Goal: Task Accomplishment & Management: Manage account settings

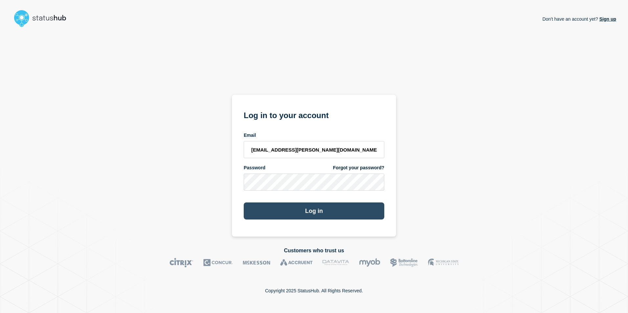
click at [307, 212] on button "Log in" at bounding box center [314, 211] width 141 height 17
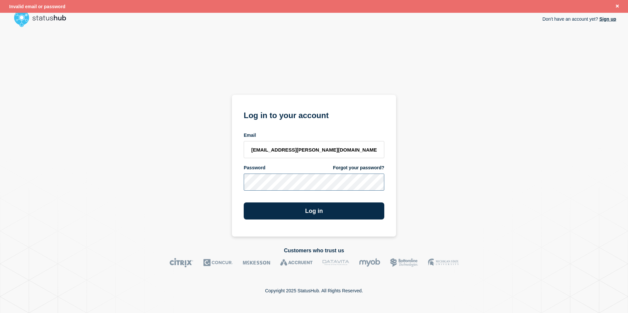
click at [244, 203] on button "Log in" at bounding box center [314, 211] width 141 height 17
type input "[EMAIL_ADDRESS][PERSON_NAME][DOMAIN_NAME]"
click at [312, 211] on button "Log in" at bounding box center [314, 211] width 141 height 17
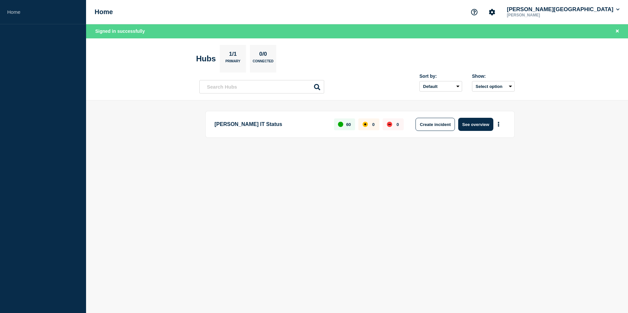
click at [358, 65] on section "Hubs 1/1 Primary 0/0 Connected" at bounding box center [357, 59] width 322 height 28
click at [429, 122] on button "Create incident" at bounding box center [435, 124] width 39 height 13
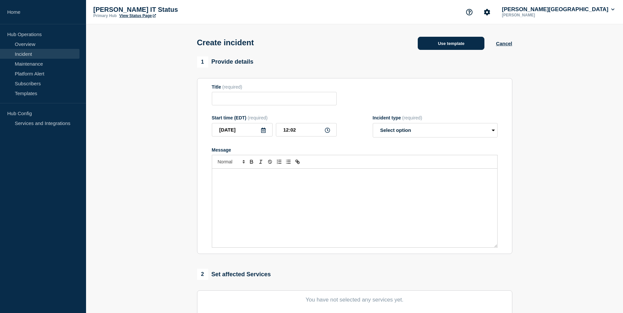
click at [451, 46] on button "Use template" at bounding box center [451, 43] width 67 height 13
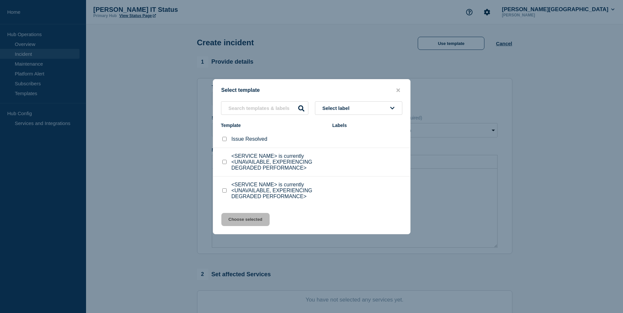
click at [224, 164] on input "<SERVICE NAME> is currently <UNAVAILABLE, EXPERIENCING DEGRADED PERFORMANCE> ch…" at bounding box center [224, 162] width 4 height 4
checkbox input "true"
click at [244, 220] on button "Choose selected" at bounding box center [245, 219] width 48 height 13
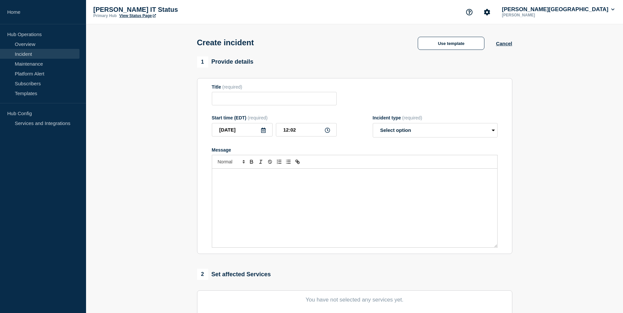
type input "<SERVICE NAME> is currently <UNAVAILABLE, EXPERIENCING DEGRADED PERFORMANCE>"
select select "investigating"
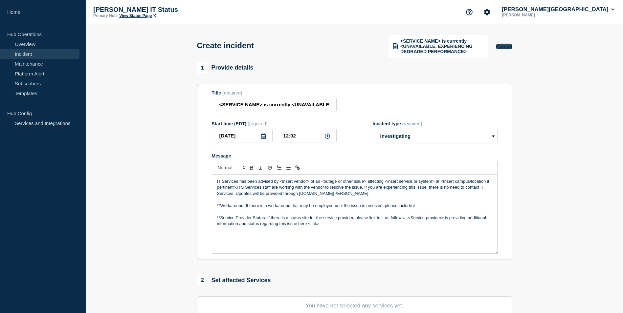
click at [506, 45] on button "Cancel" at bounding box center [504, 47] width 16 height 6
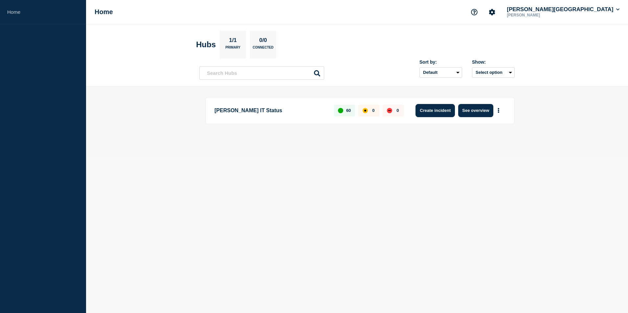
click at [437, 113] on button "Create incident" at bounding box center [435, 110] width 39 height 13
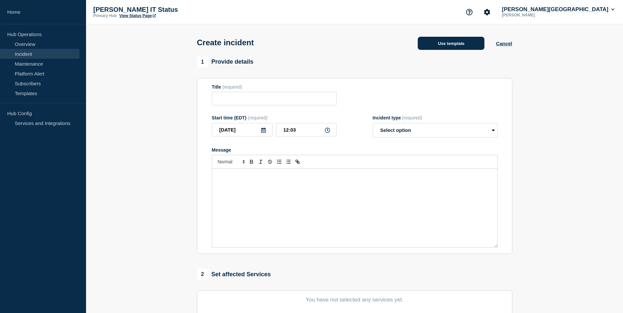
click at [444, 43] on button "Use template" at bounding box center [451, 43] width 67 height 13
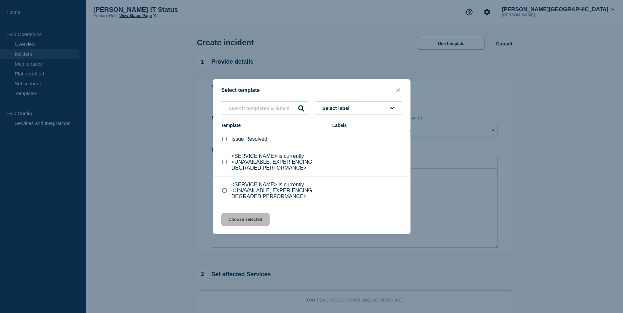
click at [226, 190] on input "<SERVICE NAME> is currently <UNAVAILABLE, EXPERIENCING DEGRADED PERFORMANCE> ch…" at bounding box center [224, 191] width 4 height 4
checkbox input "true"
click at [246, 226] on button "Choose selected" at bounding box center [245, 219] width 48 height 13
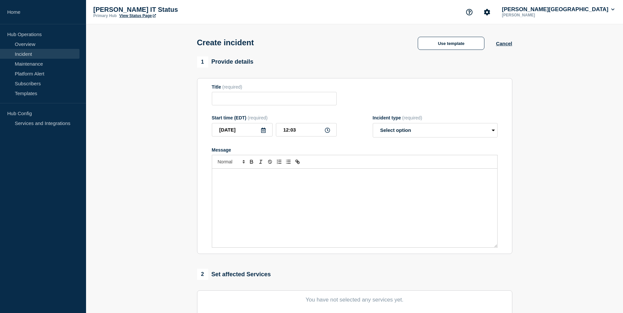
type input "<SERVICE NAME> is currently <UNAVAILABLE, EXPERIENCING DEGRADED PERFORMANCE>"
select select "investigating"
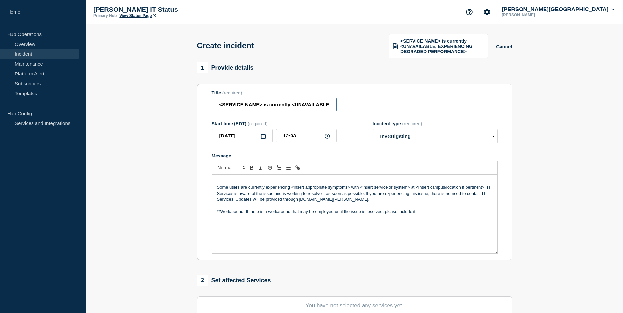
drag, startPoint x: 219, startPoint y: 104, endPoint x: 262, endPoint y: 104, distance: 42.4
click at [262, 104] on input "<SERVICE NAME> is currently <UNAVAILABLE, EXPERIENCING DEGRADED PERFORMANCE>" at bounding box center [274, 104] width 125 height 13
type input "Self Service, Colleague, and Informer are currently unavailable"
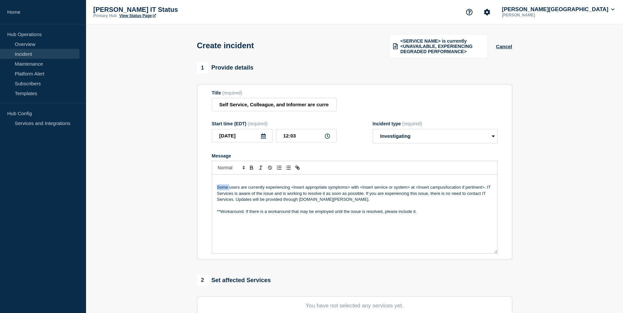
drag, startPoint x: 230, startPoint y: 187, endPoint x: 212, endPoint y: 187, distance: 18.1
click at [212, 187] on div "Some users are currently experiencing <insert appropriate symptoms> with <inser…" at bounding box center [354, 214] width 285 height 79
drag, startPoint x: 338, startPoint y: 186, endPoint x: 280, endPoint y: 186, distance: 58.2
click at [280, 186] on p "Users are currently experiencing <insert appropriate symptoms> with <insert ser…" at bounding box center [354, 194] width 275 height 18
drag, startPoint x: 421, startPoint y: 213, endPoint x: 188, endPoint y: 211, distance: 233.0
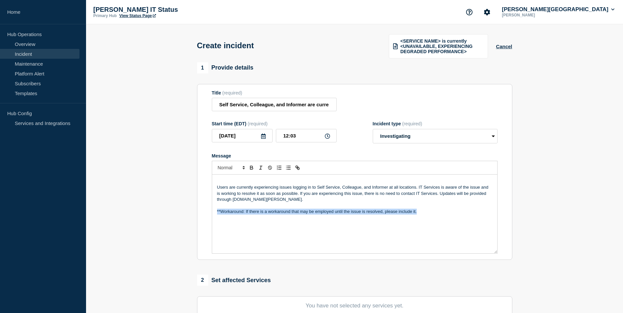
click at [188, 211] on section "1 Provide details Title (required) Self Service, Colleague, and Informer are cu…" at bounding box center [354, 250] width 537 height 376
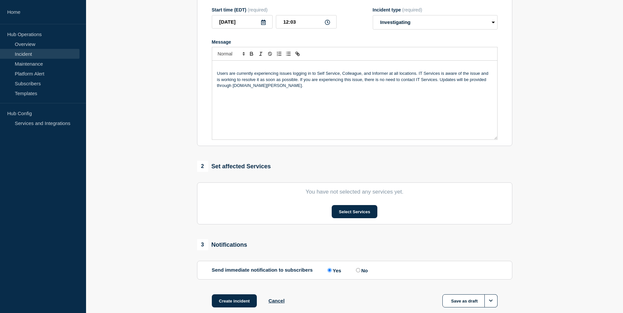
scroll to position [131, 0]
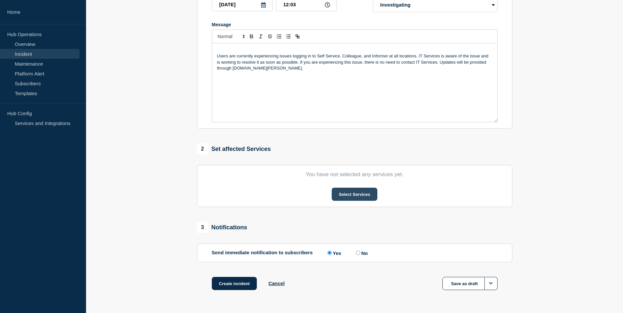
click at [362, 195] on button "Select Services" at bounding box center [355, 194] width 46 height 13
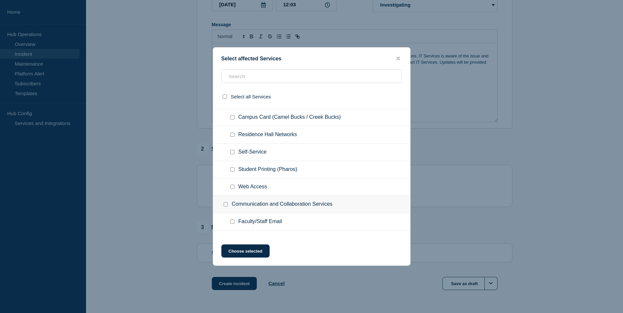
scroll to position [66, 0]
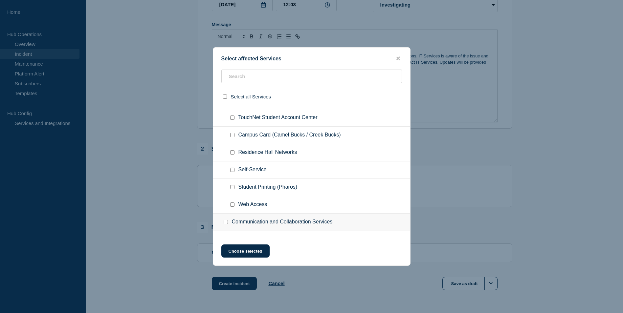
click at [232, 170] on input "Self-Service checkbox" at bounding box center [232, 170] width 4 height 4
checkbox input "true"
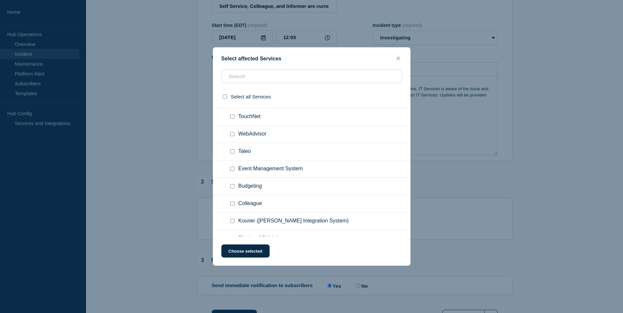
scroll to position [624, 0]
click at [231, 205] on input "Colleague checkbox" at bounding box center [232, 203] width 4 height 4
checkbox input "true"
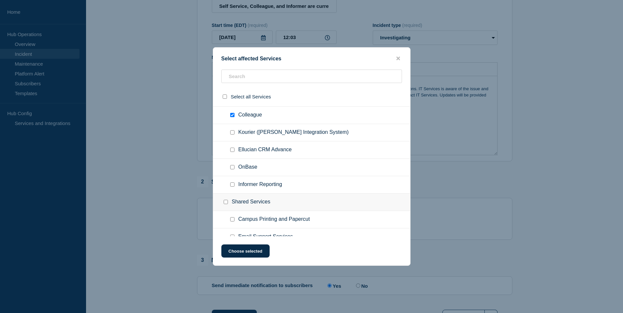
scroll to position [723, 0]
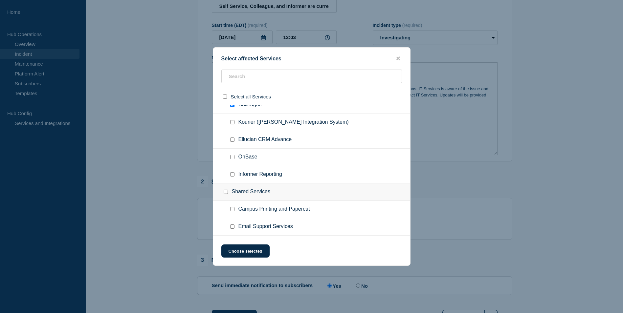
click at [234, 177] on input "Informer Reporting checkbox" at bounding box center [232, 175] width 4 height 4
checkbox input "true"
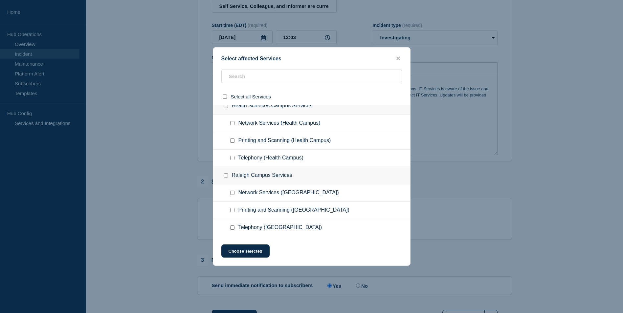
scroll to position [1053, 0]
click at [244, 248] on button "Choose selected" at bounding box center [245, 251] width 48 height 13
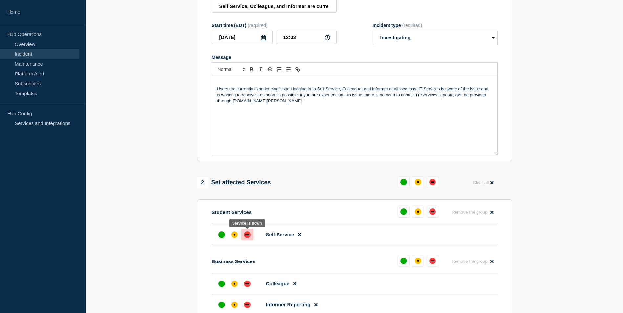
click at [245, 237] on div "down" at bounding box center [247, 235] width 7 height 7
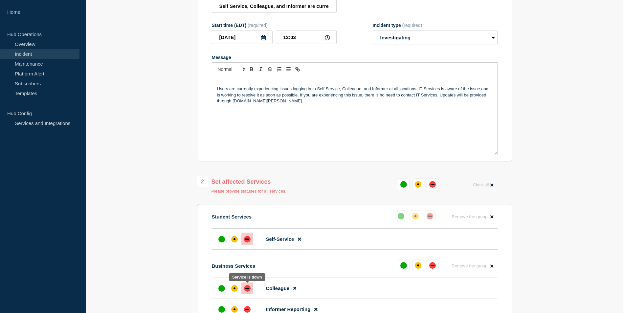
click at [248, 287] on div "down" at bounding box center [247, 289] width 7 height 7
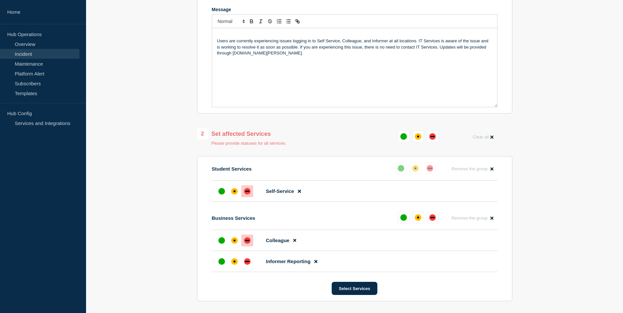
scroll to position [164, 0]
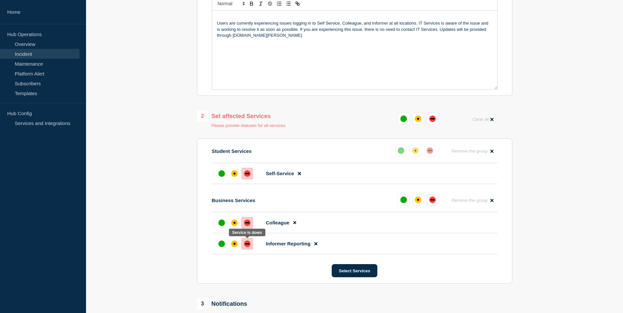
click at [246, 243] on div "down" at bounding box center [247, 243] width 4 height 1
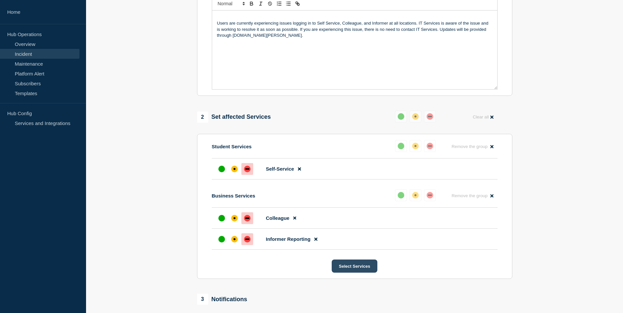
click at [349, 265] on button "Select Services" at bounding box center [355, 266] width 46 height 13
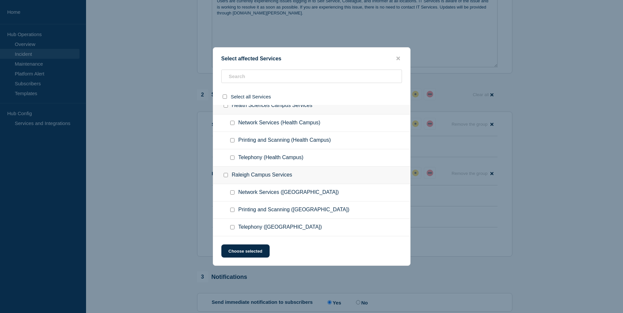
scroll to position [197, 0]
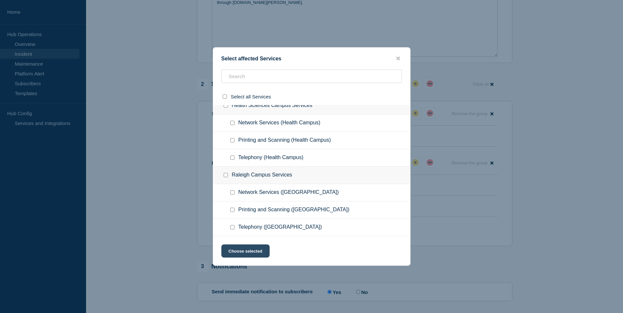
click at [243, 248] on button "Choose selected" at bounding box center [245, 251] width 48 height 13
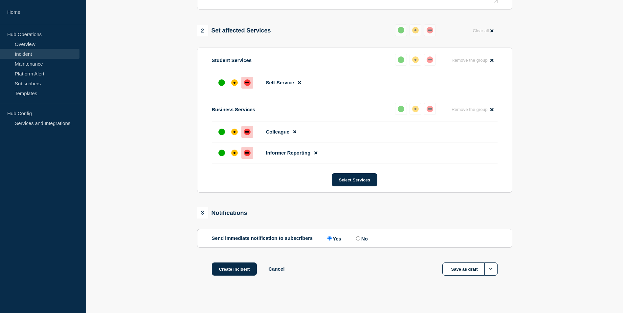
scroll to position [256, 0]
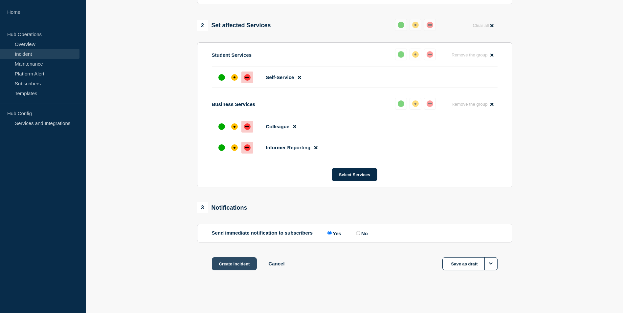
click at [243, 262] on button "Create incident" at bounding box center [234, 264] width 45 height 13
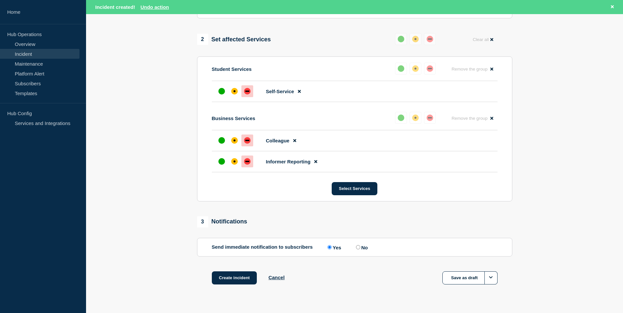
scroll to position [270, 0]
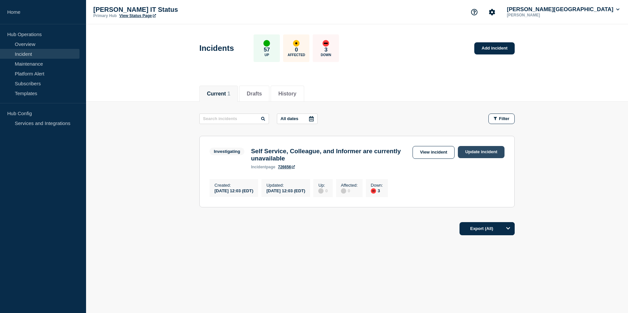
click at [482, 149] on link "Update incident" at bounding box center [481, 152] width 47 height 12
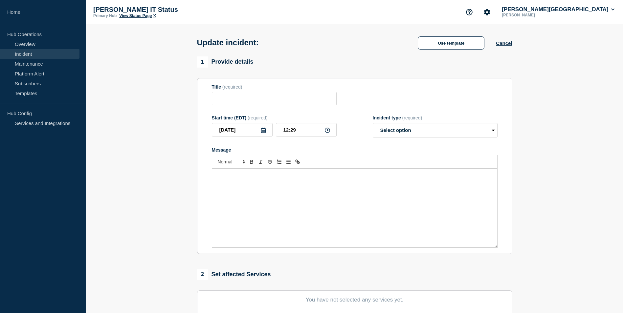
type input "Self Service, Colleague, and Informer are currently unavailable"
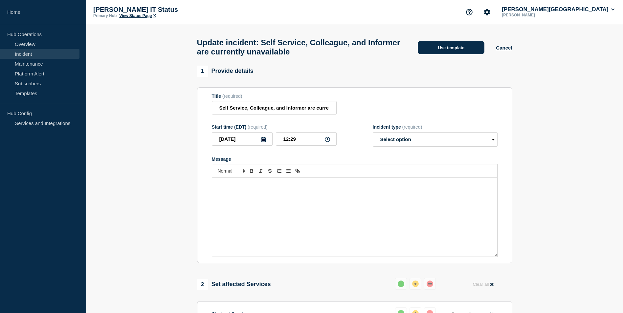
click at [464, 50] on button "Use template" at bounding box center [451, 47] width 67 height 13
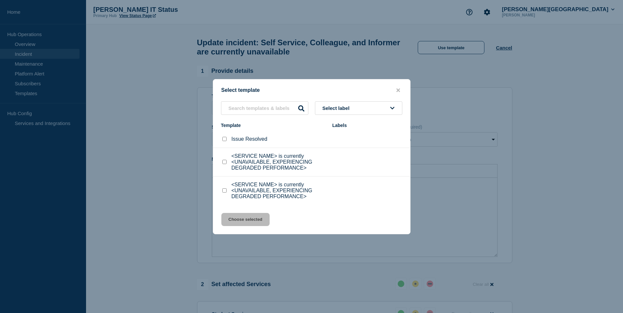
click at [224, 139] on input "Issue Resolved checkbox" at bounding box center [224, 139] width 4 height 4
checkbox input "true"
click at [243, 220] on button "Choose selected" at bounding box center [245, 219] width 48 height 13
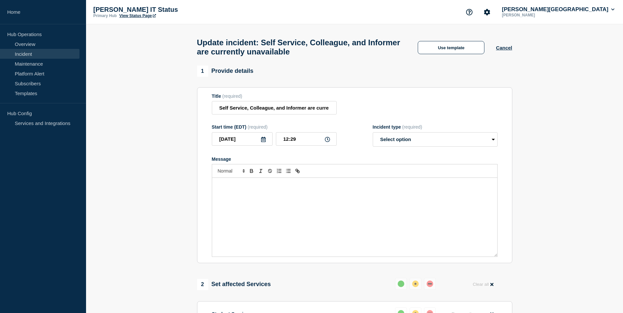
select select "resolved"
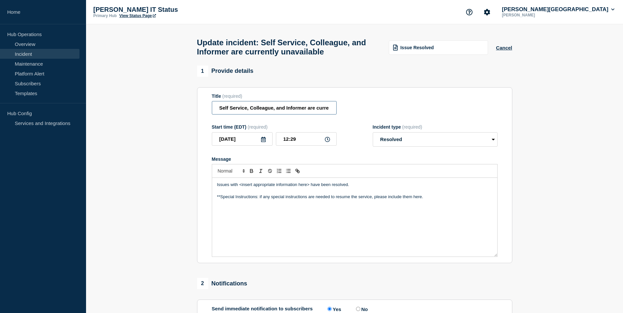
scroll to position [0, 37]
drag, startPoint x: 312, startPoint y: 112, endPoint x: 362, endPoint y: 112, distance: 50.3
click at [362, 112] on div "Title (required) Self Service, Colleague, and Informer are currently unavailable" at bounding box center [355, 104] width 286 height 21
click at [331, 110] on input "Self Service, Colleague, and Informer are currently unavailable" at bounding box center [274, 107] width 125 height 13
drag, startPoint x: 331, startPoint y: 110, endPoint x: 315, endPoint y: 110, distance: 15.8
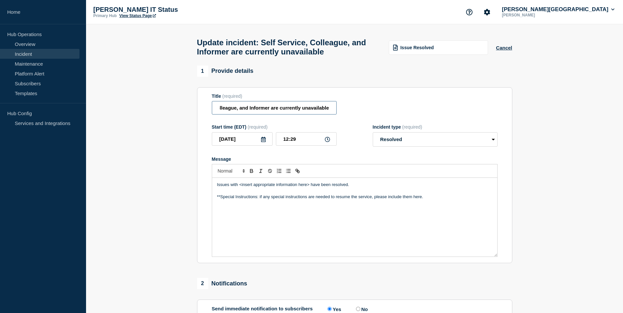
click at [315, 110] on input "Self Service, Colleague, and Informer are currently unavailable" at bounding box center [274, 107] width 125 height 13
click at [330, 113] on input "Self Service, Colleague, and Informer are currently unavailable" at bounding box center [274, 107] width 125 height 13
type input "Self Service, Colleague, and Informer are currently unavailable - RESOLVED"
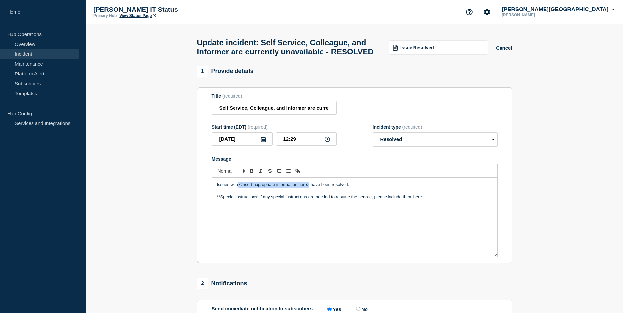
drag, startPoint x: 309, startPoint y: 199, endPoint x: 239, endPoint y: 199, distance: 70.3
click at [239, 188] on p "Issues with <insert appropriate information here> have been resolved." at bounding box center [354, 185] width 275 height 6
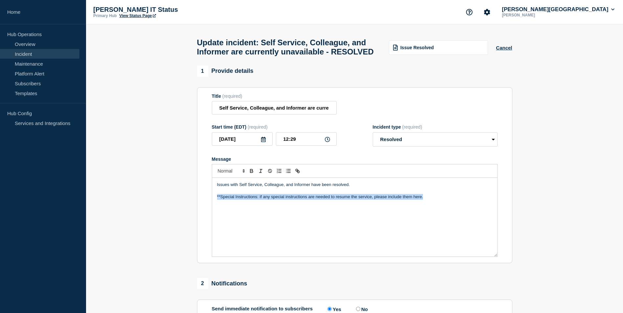
drag, startPoint x: 430, startPoint y: 211, endPoint x: 216, endPoint y: 211, distance: 214.9
click at [216, 211] on div "Issues with Self Service, Colleague, and Informer have been resolved. **Special…" at bounding box center [354, 217] width 285 height 79
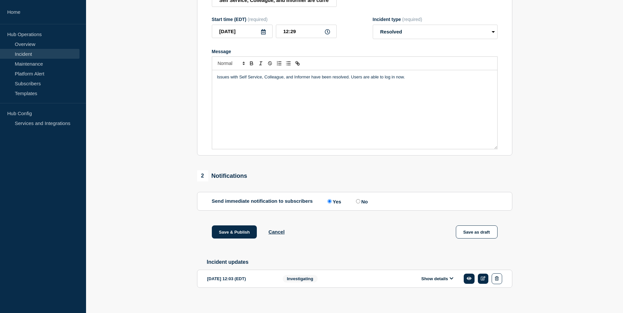
scroll to position [129, 0]
